Goal: Navigation & Orientation: Find specific page/section

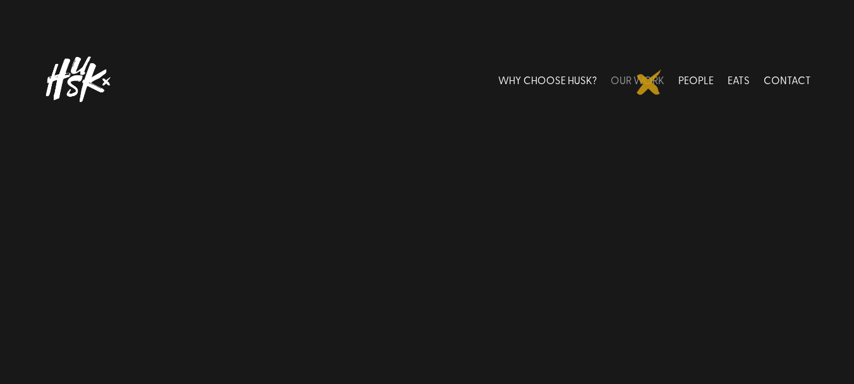
click at [649, 82] on link "OUR WORK" at bounding box center [638, 79] width 54 height 56
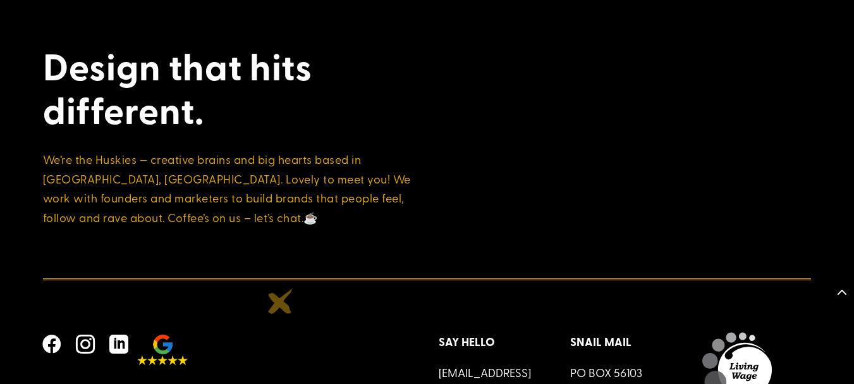
scroll to position [4555, 0]
click at [53, 329] on span "" at bounding box center [52, 344] width 30 height 30
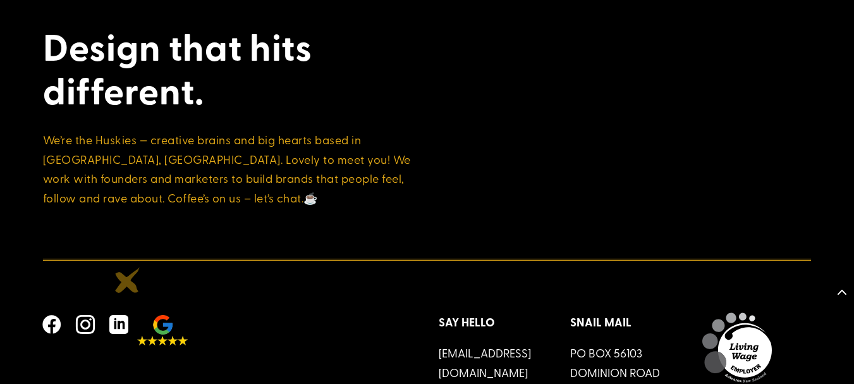
scroll to position [4606, 0]
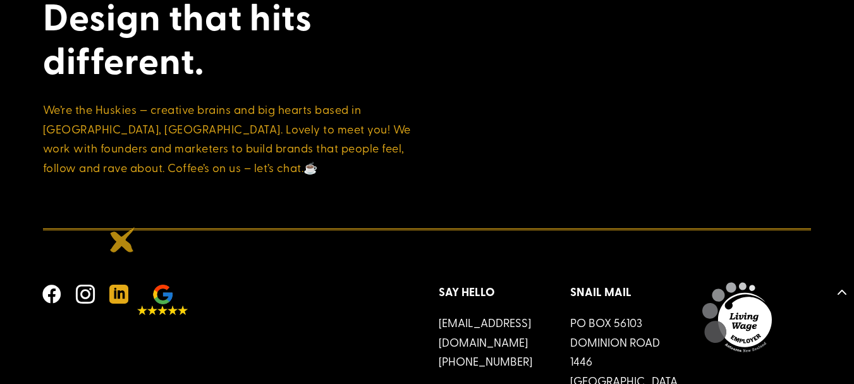
click at [123, 279] on span "" at bounding box center [119, 294] width 30 height 30
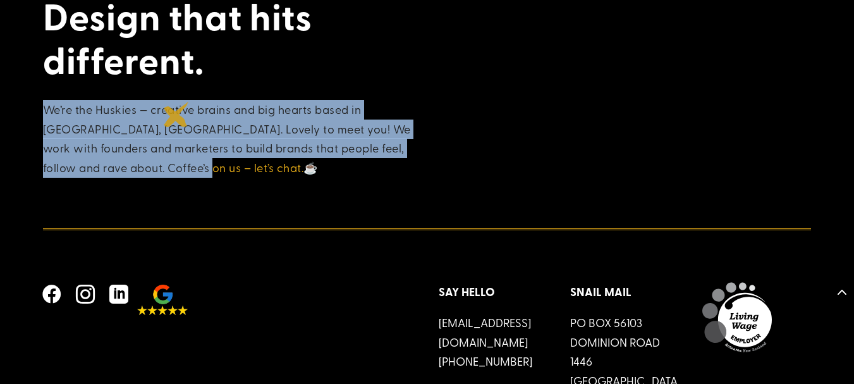
drag, startPoint x: 39, startPoint y: 43, endPoint x: 176, endPoint y: 114, distance: 155.2
click at [176, 114] on div "Design that hits different. We’re the Huskies — creative brains and big hearts …" at bounding box center [427, 202] width 854 height 518
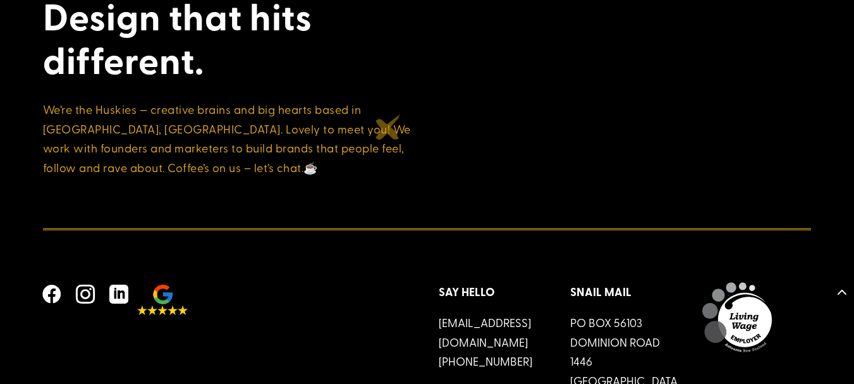
click at [432, 177] on div at bounding box center [427, 203] width 769 height 52
